Goal: Task Accomplishment & Management: Manage account settings

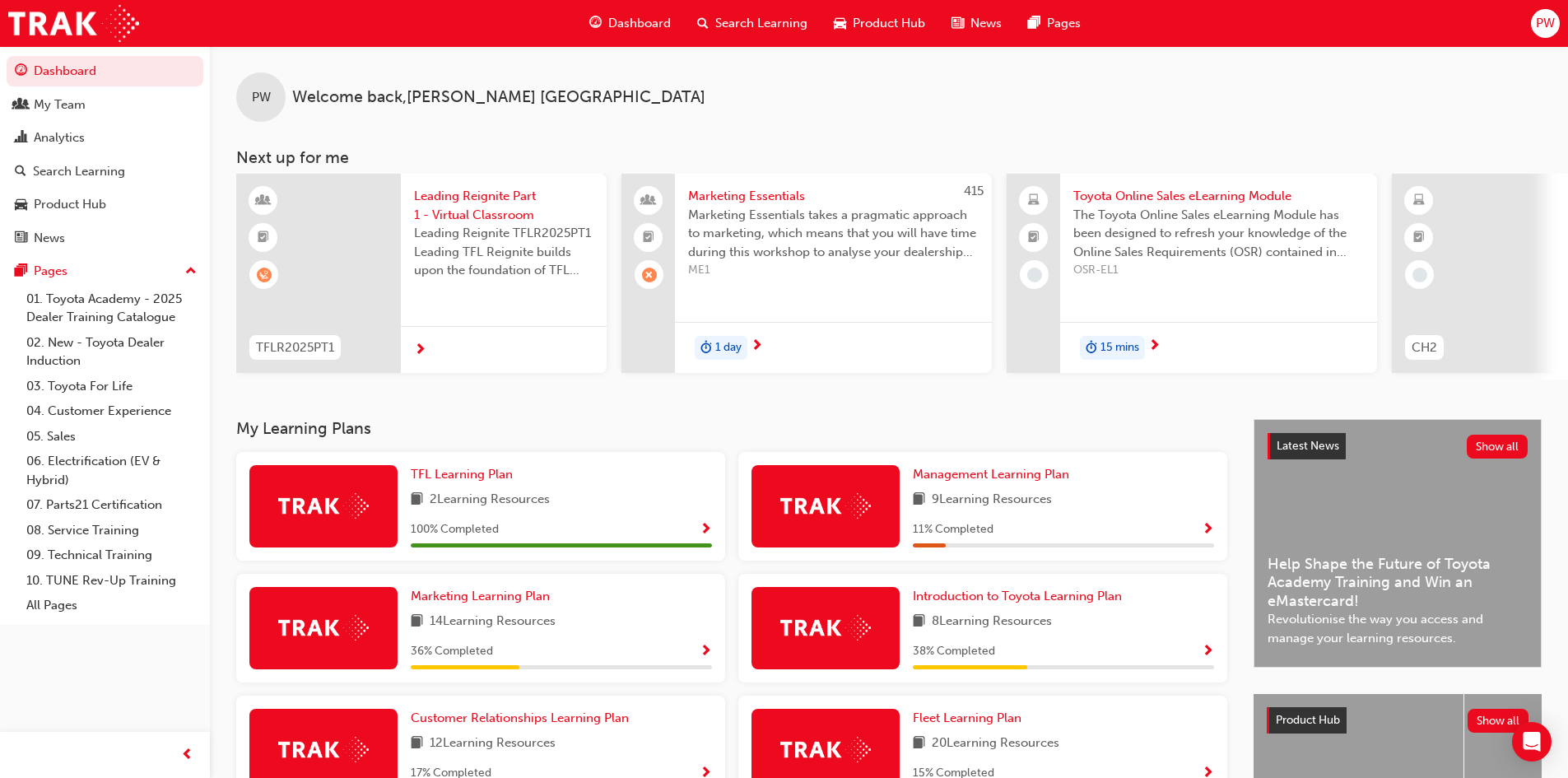
click at [1545, 33] on div "PW" at bounding box center [1546, 23] width 29 height 29
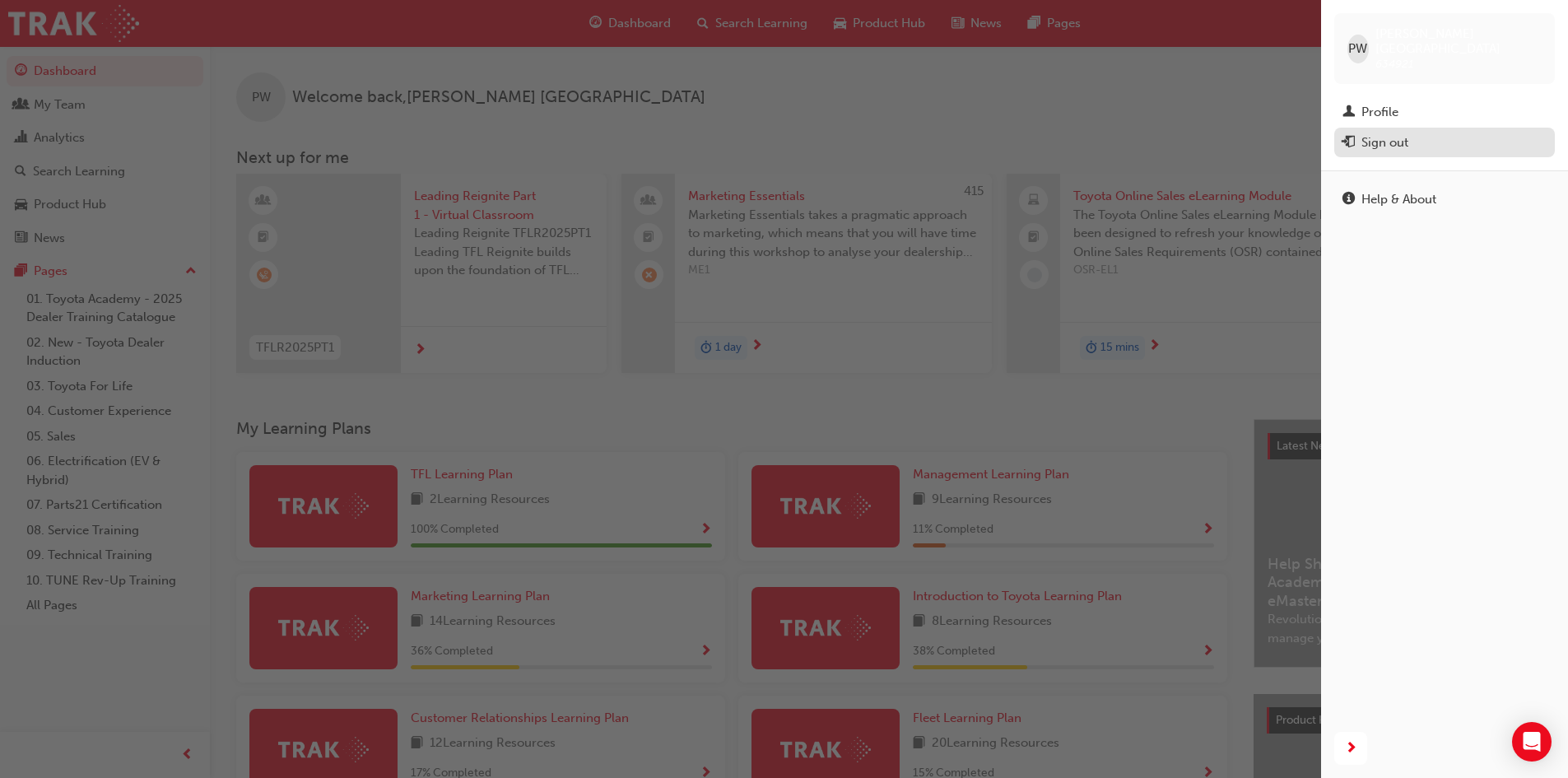
click at [1373, 133] on div "Sign out" at bounding box center [1385, 142] width 47 height 19
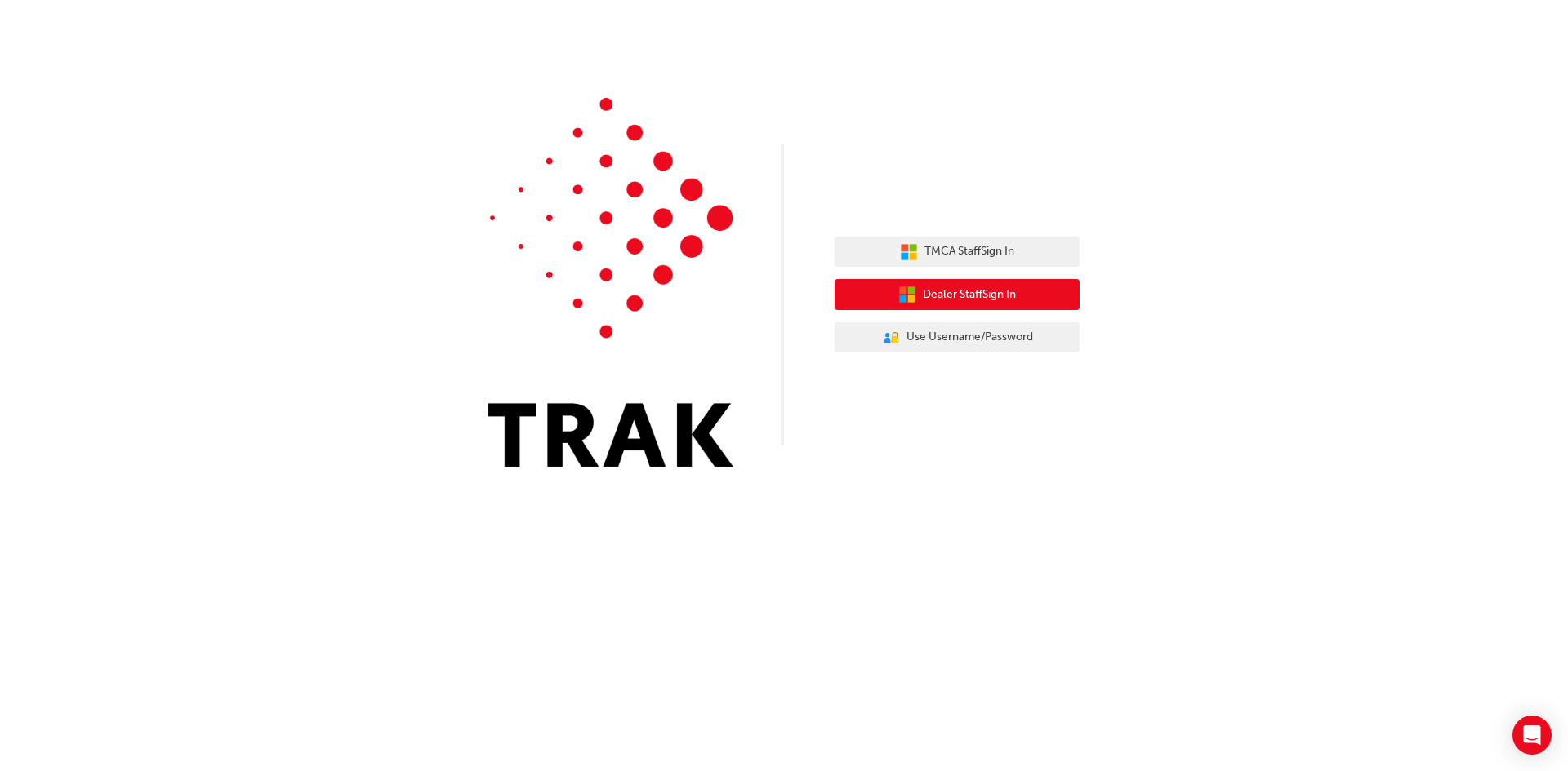
click at [994, 295] on span "Dealer Staff Sign In" at bounding box center [969, 294] width 93 height 18
